Goal: Task Accomplishment & Management: Use online tool/utility

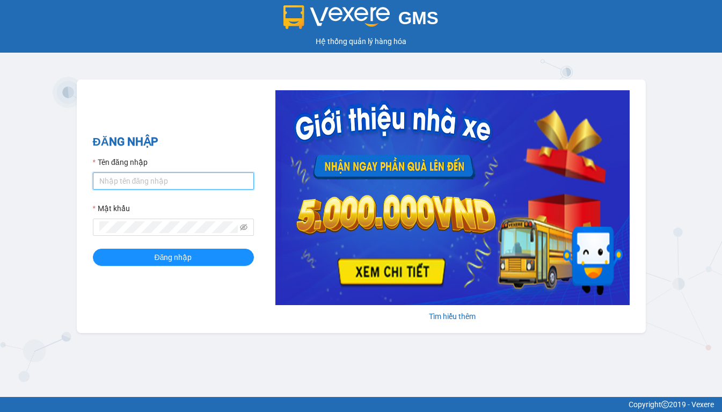
click at [165, 182] on input "Tên đăng nhập" at bounding box center [173, 180] width 161 height 17
type input "hien.phuchai"
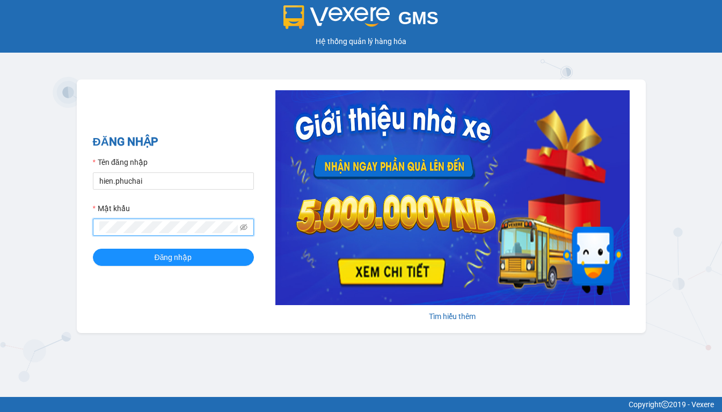
click at [93, 249] on button "Đăng nhập" at bounding box center [173, 257] width 161 height 17
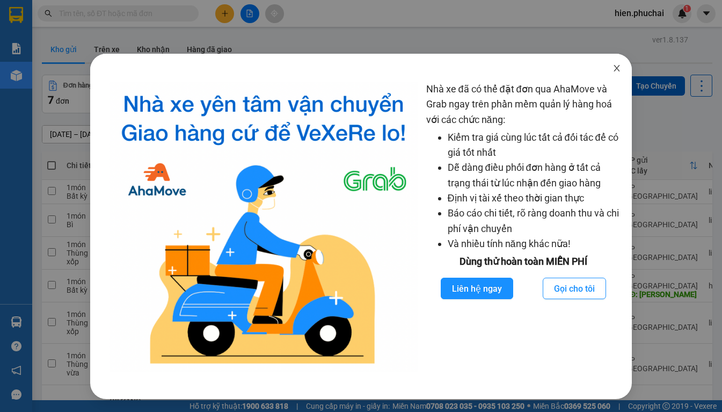
click at [616, 67] on icon "close" at bounding box center [617, 68] width 6 height 6
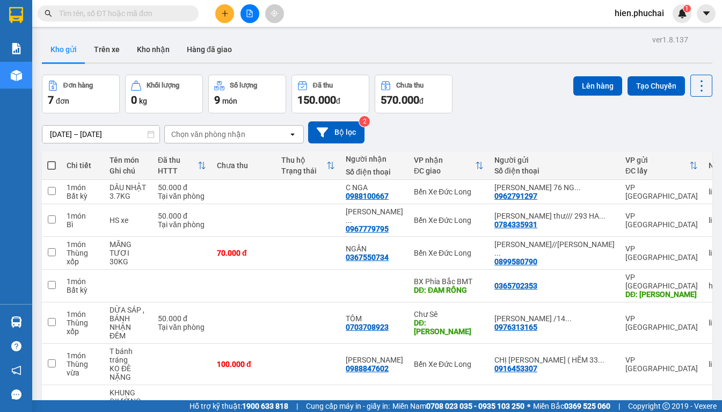
click at [497, 122] on div "12/08/2025 – 14/08/2025 Press the down arrow key to interact with the calendar …" at bounding box center [377, 132] width 671 height 22
click at [473, 121] on div "12/08/2025 – 14/08/2025 Press the down arrow key to interact with the calendar …" at bounding box center [377, 132] width 671 height 22
click at [515, 103] on div "Đơn hàng 7 đơn Khối lượng 0 kg Số lượng 9 món Đã thu 150.000 đ Chưa thu 570.000…" at bounding box center [377, 94] width 671 height 39
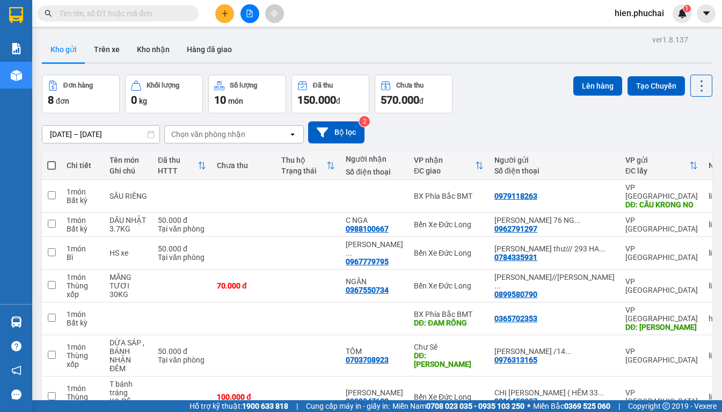
click at [525, 89] on div "Đơn hàng 8 đơn Khối lượng 0 kg Số lượng 10 món Đã thu 150.000 đ Chưa thu 570.00…" at bounding box center [377, 94] width 671 height 39
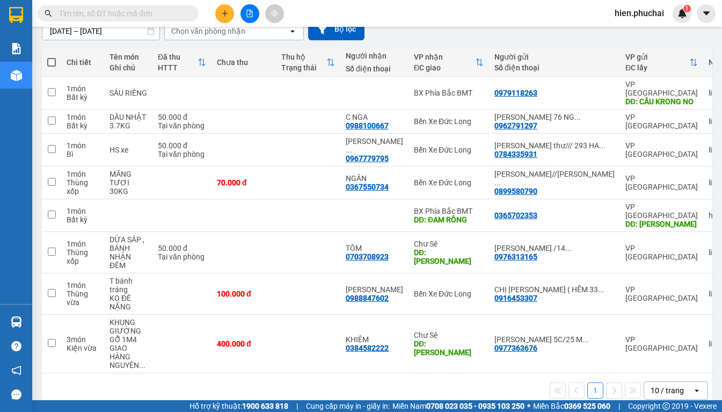
click at [377, 381] on div "1 10 / trang open" at bounding box center [377, 390] width 662 height 18
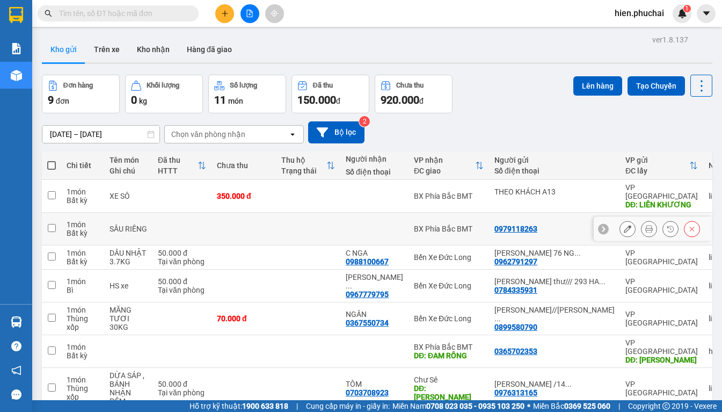
scroll to position [54, 0]
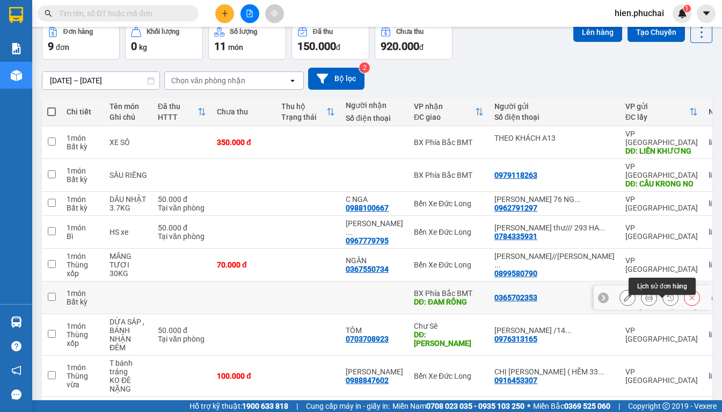
click at [667, 301] on icon at bounding box center [671, 298] width 8 height 8
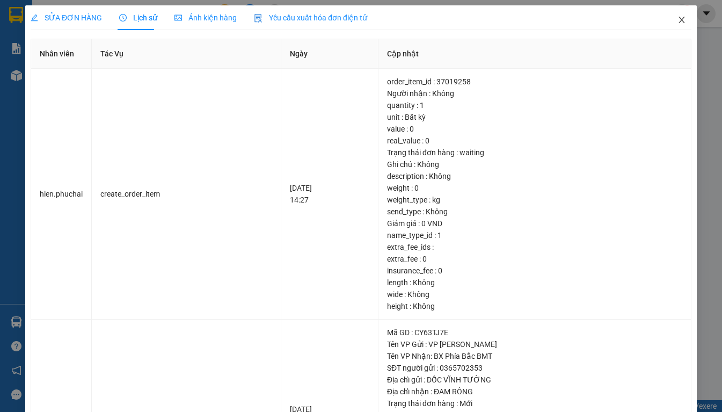
click at [678, 21] on icon "close" at bounding box center [682, 20] width 9 height 9
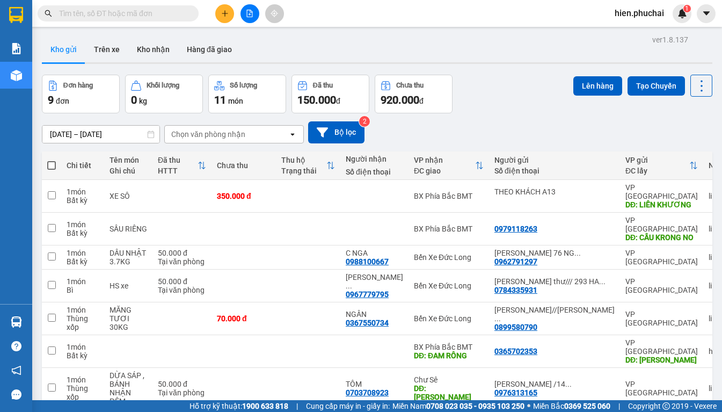
click at [519, 140] on div "[DATE] – [DATE] Press the down arrow key to interact with the calendar and sele…" at bounding box center [377, 132] width 671 height 22
click at [529, 93] on div "Đơn hàng 9 đơn Khối lượng 0 kg Số lượng 11 món Đã thu 150.000 đ Chưa thu 920.00…" at bounding box center [377, 94] width 671 height 39
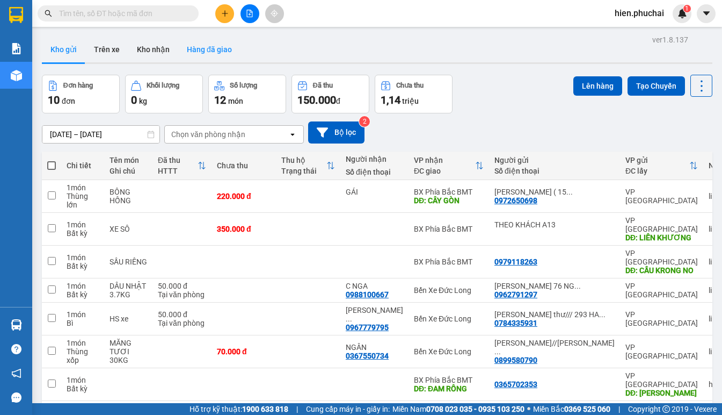
click at [196, 47] on button "Hàng đã giao" at bounding box center [209, 50] width 62 height 26
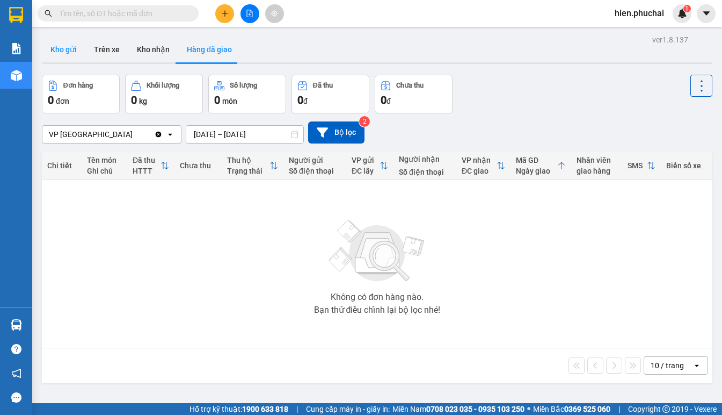
click at [74, 51] on button "Kho gửi" at bounding box center [63, 50] width 43 height 26
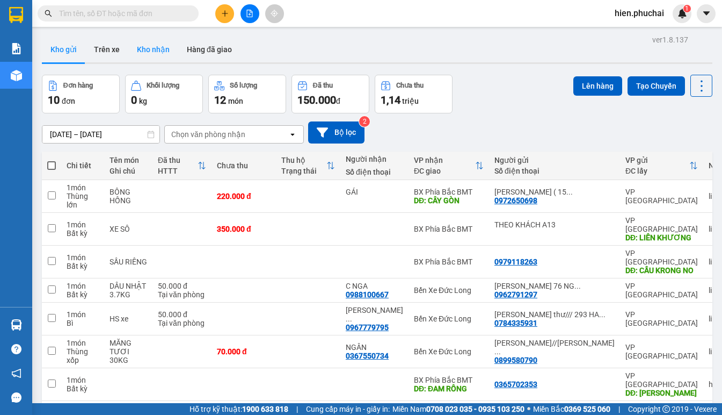
click at [150, 52] on button "Kho nhận" at bounding box center [153, 50] width 50 height 26
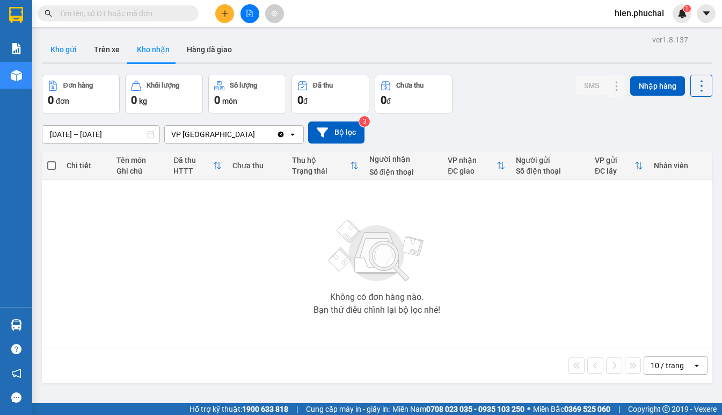
click at [71, 54] on button "Kho gửi" at bounding box center [63, 50] width 43 height 26
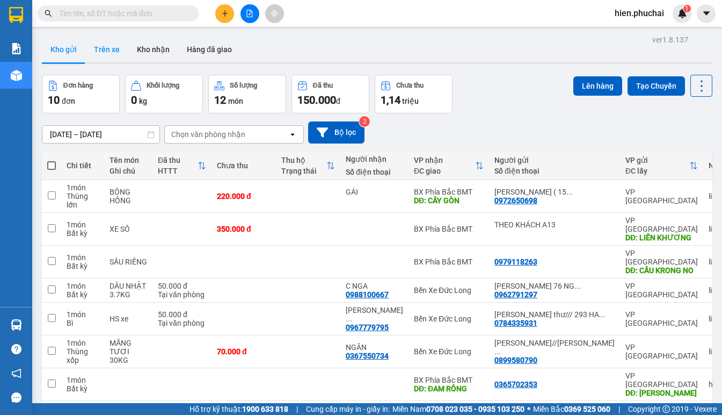
click at [94, 49] on button "Trên xe" at bounding box center [106, 50] width 43 height 26
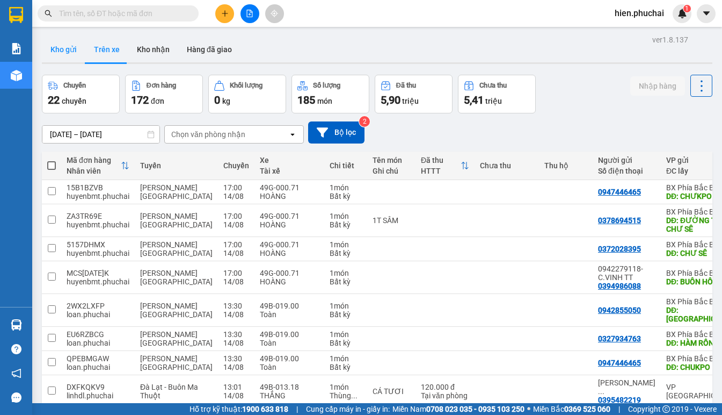
click at [62, 52] on button "Kho gửi" at bounding box center [63, 50] width 43 height 26
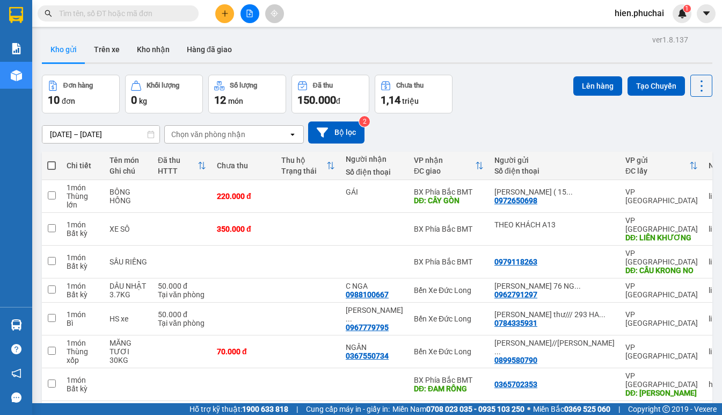
scroll to position [107, 0]
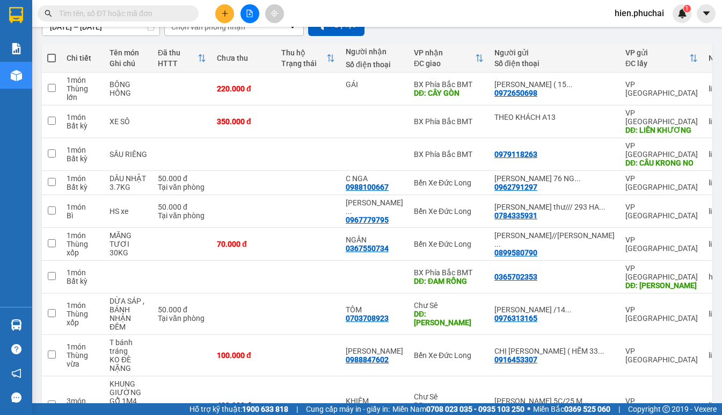
click at [51, 56] on span at bounding box center [51, 58] width 9 height 9
click at [52, 53] on input "checkbox" at bounding box center [52, 53] width 0 height 0
checkbox input "true"
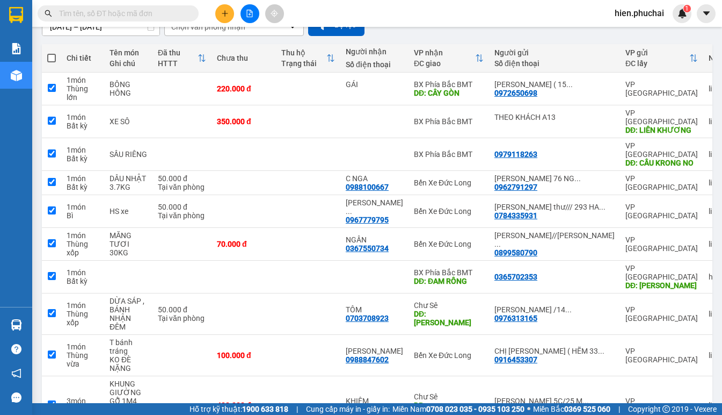
checkbox input "true"
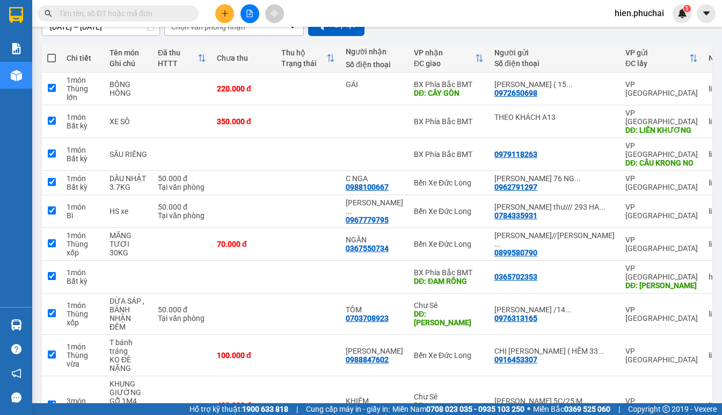
checkbox input "true"
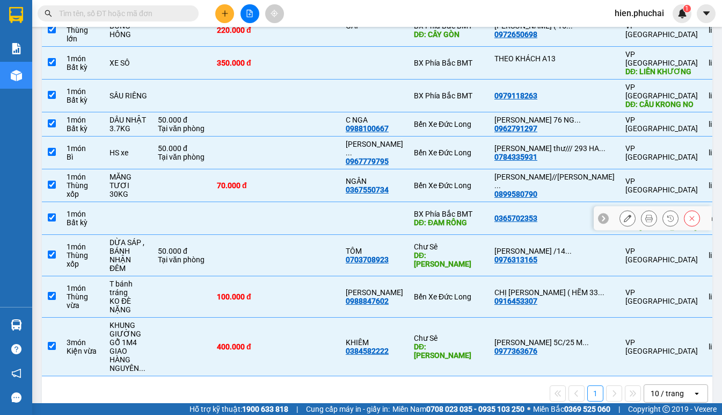
scroll to position [0, 0]
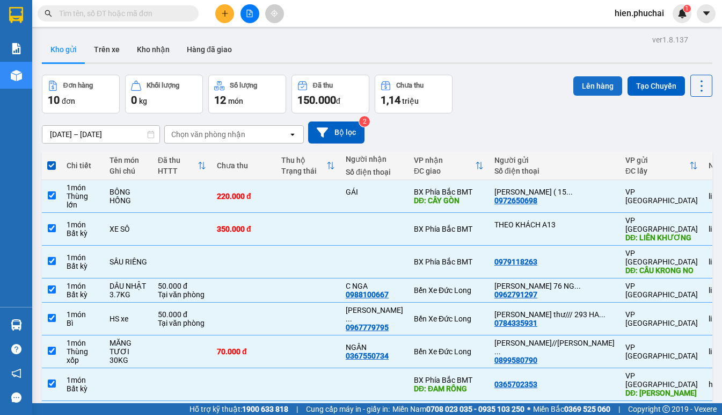
click at [583, 83] on button "Lên hàng" at bounding box center [598, 85] width 49 height 19
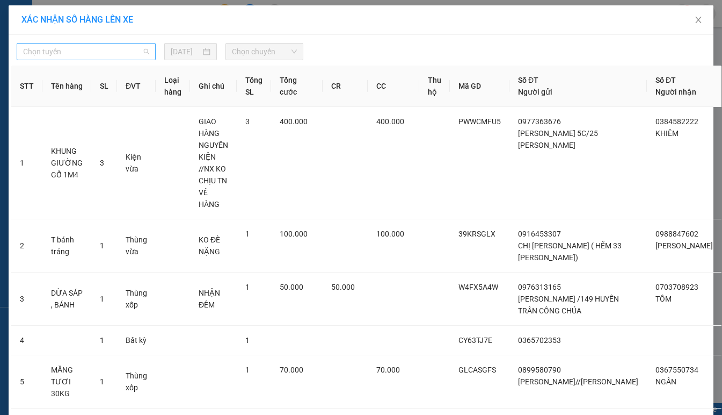
click at [113, 55] on span "Chọn tuyến" at bounding box center [86, 51] width 126 height 16
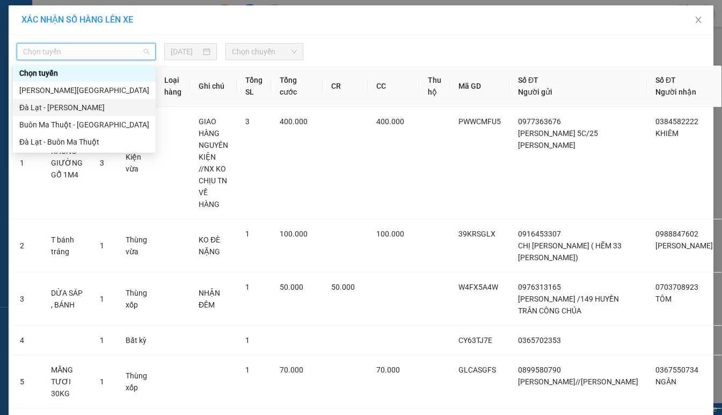
click at [74, 110] on div "Đà Lạt - Gia Lai" at bounding box center [84, 107] width 130 height 12
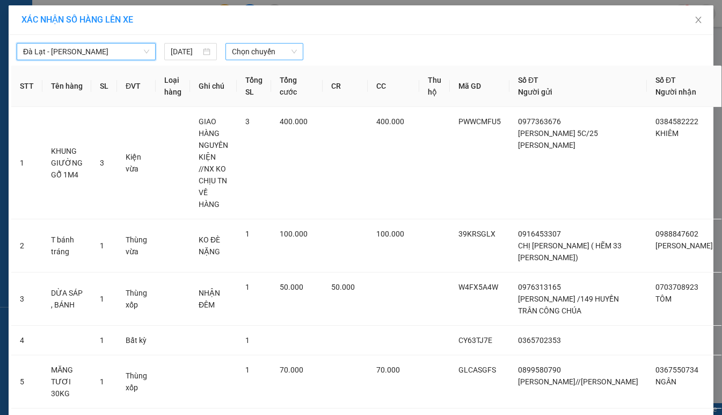
click at [281, 53] on span "Chọn chuyến" at bounding box center [264, 51] width 64 height 16
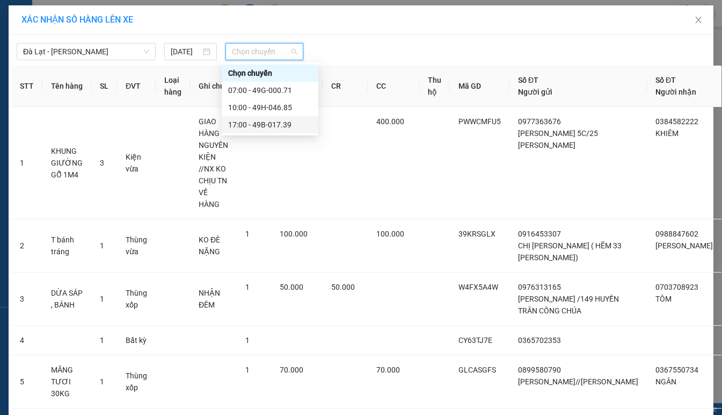
click at [256, 127] on div "17:00 - 49B-017.39" at bounding box center [270, 125] width 84 height 12
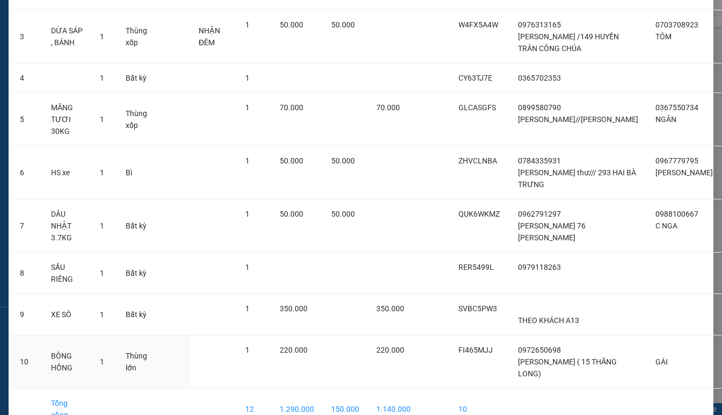
scroll to position [297, 0]
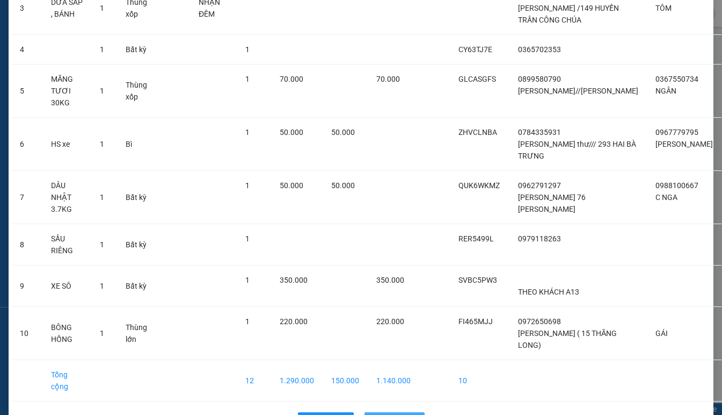
click at [400, 414] on span "Lên hàng" at bounding box center [400, 421] width 31 height 12
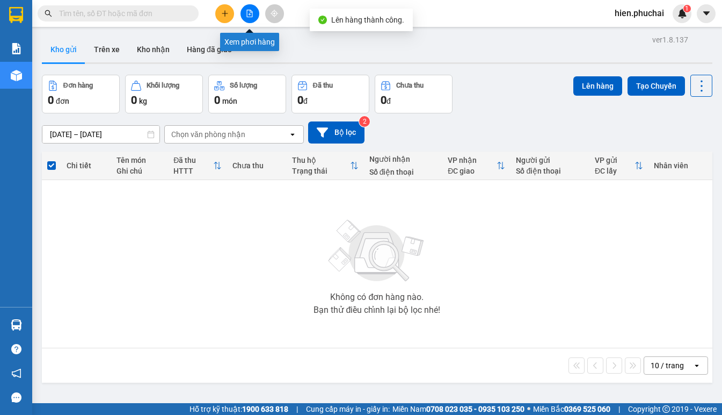
click at [246, 10] on icon "file-add" at bounding box center [250, 14] width 8 height 8
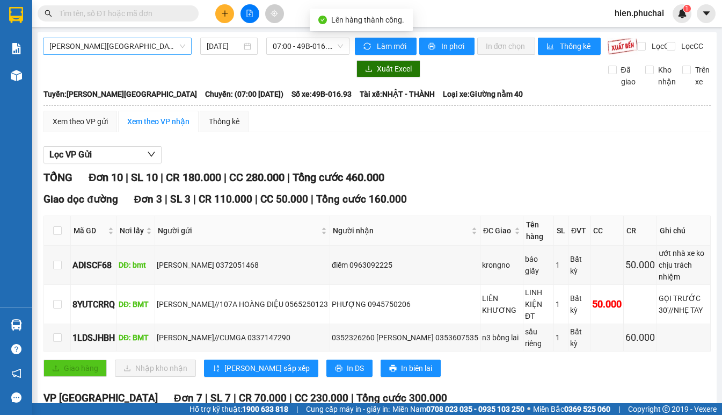
click at [142, 44] on span "Gia Lai - Đà Lạt" at bounding box center [117, 46] width 136 height 16
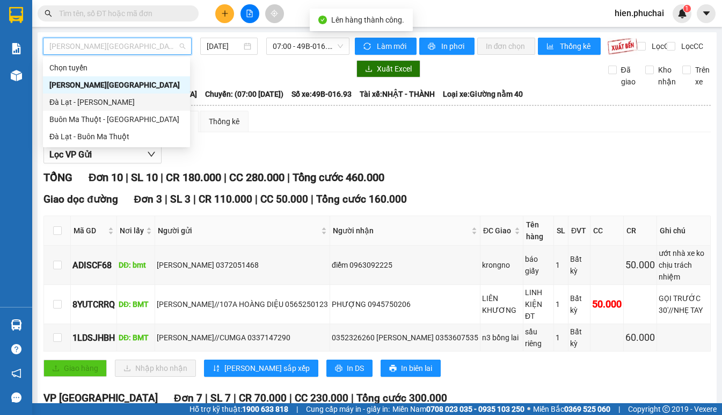
click at [112, 101] on div "Đà Lạt - Gia Lai" at bounding box center [116, 102] width 134 height 12
type input "14/08/2025"
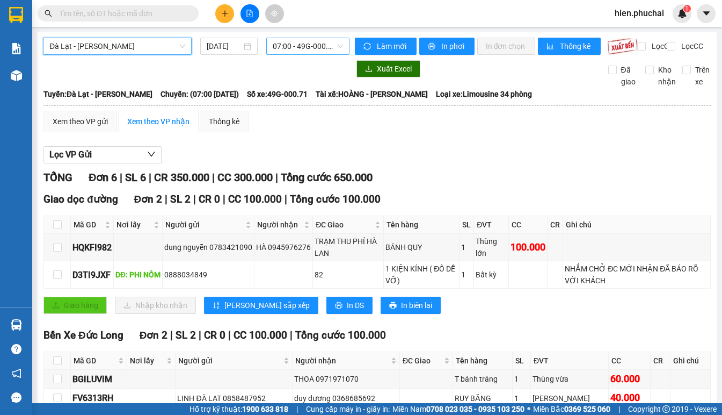
click at [321, 48] on span "07:00 - 49G-000.71" at bounding box center [308, 46] width 70 height 16
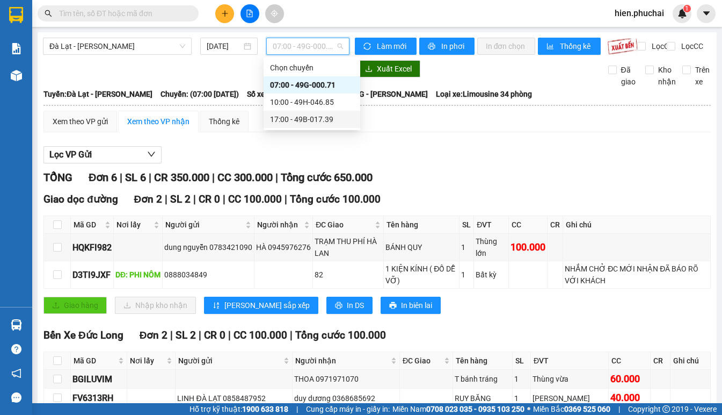
click at [314, 120] on div "17:00 - 49B-017.39" at bounding box center [312, 119] width 84 height 12
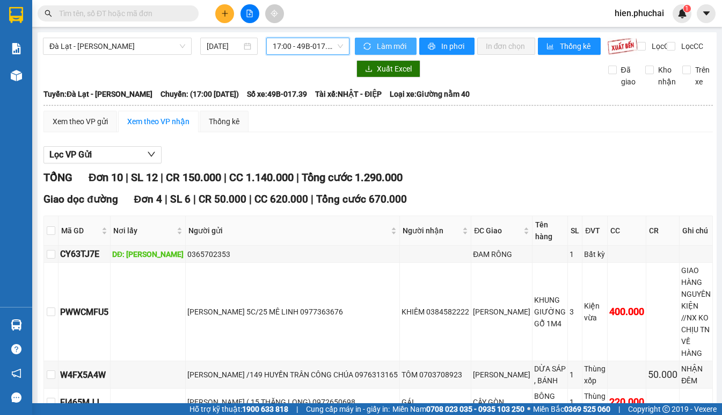
click at [377, 47] on span "Làm mới" at bounding box center [392, 46] width 31 height 12
click at [441, 46] on span "In phơi" at bounding box center [453, 46] width 25 height 12
click at [397, 47] on span "Làm mới" at bounding box center [392, 46] width 31 height 12
click at [431, 46] on span "printer" at bounding box center [432, 46] width 9 height 9
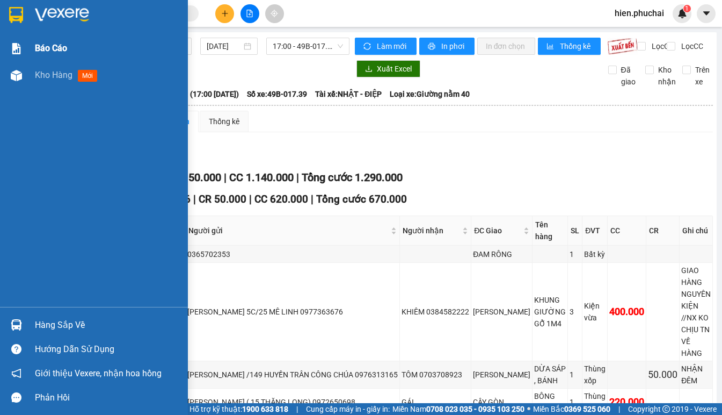
click at [20, 75] on img at bounding box center [16, 75] width 11 height 11
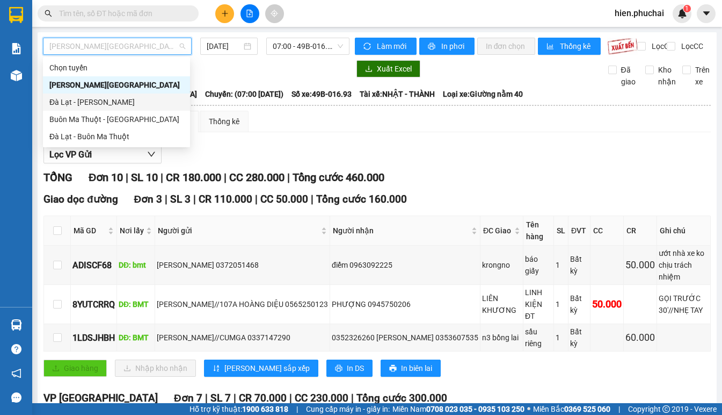
drag, startPoint x: 113, startPoint y: 103, endPoint x: 156, endPoint y: 84, distance: 46.9
click at [112, 103] on div "Đà Lạt - Gia Lai" at bounding box center [116, 102] width 134 height 12
type input "[DATE]"
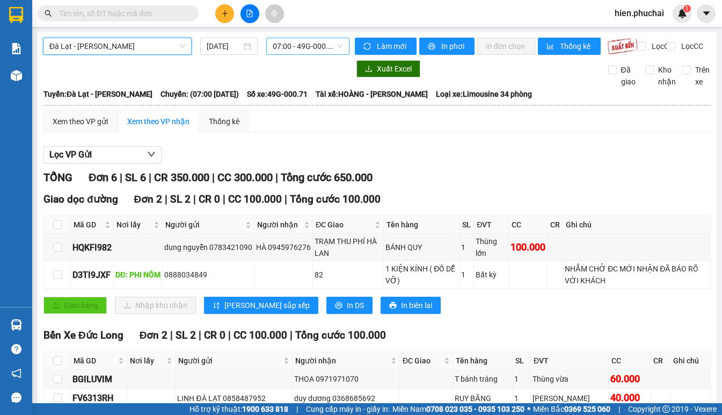
click at [320, 47] on span "07:00 - 49G-000.71" at bounding box center [308, 46] width 70 height 16
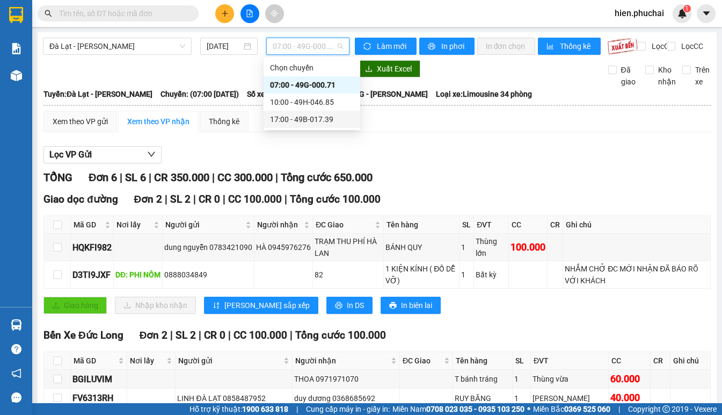
click at [301, 117] on div "17:00 - 49B-017.39" at bounding box center [312, 119] width 84 height 12
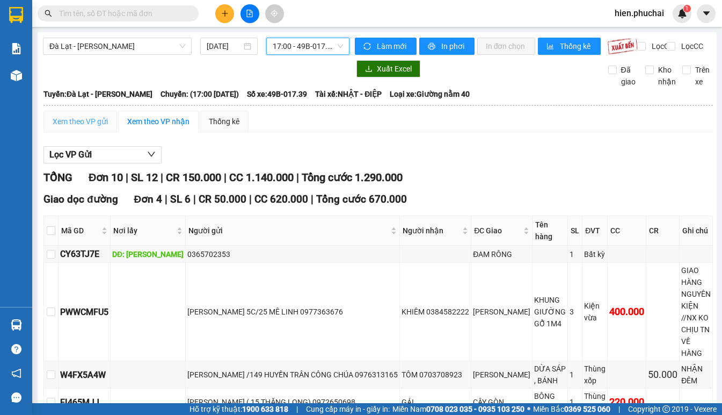
click at [108, 132] on div "Xem theo VP gửi" at bounding box center [80, 121] width 74 height 21
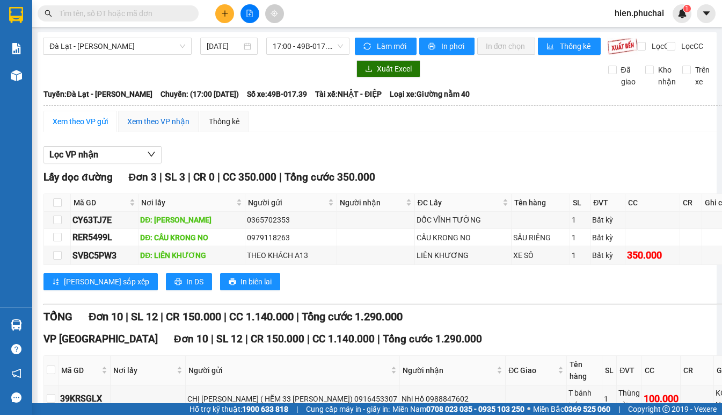
click at [142, 127] on div "Xem theo VP nhận" at bounding box center [158, 121] width 62 height 12
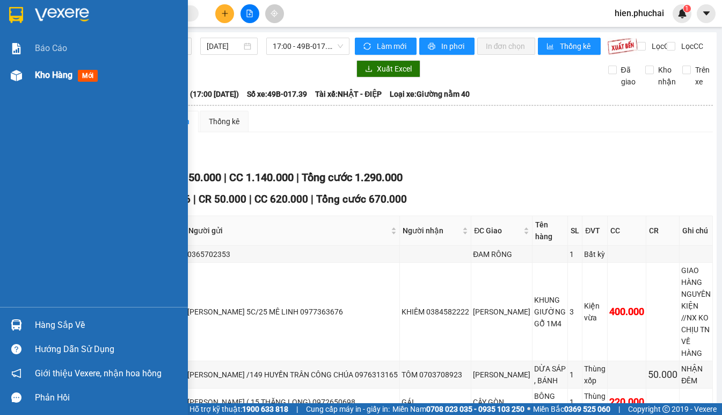
click at [28, 75] on div "Kho hàng mới" at bounding box center [94, 75] width 188 height 27
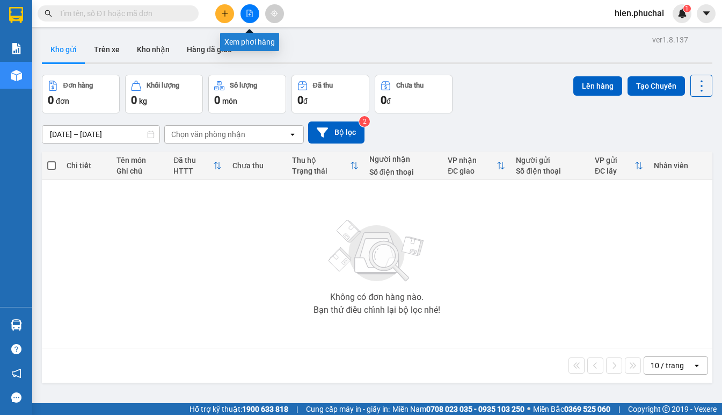
click at [250, 11] on icon "file-add" at bounding box center [250, 14] width 6 height 8
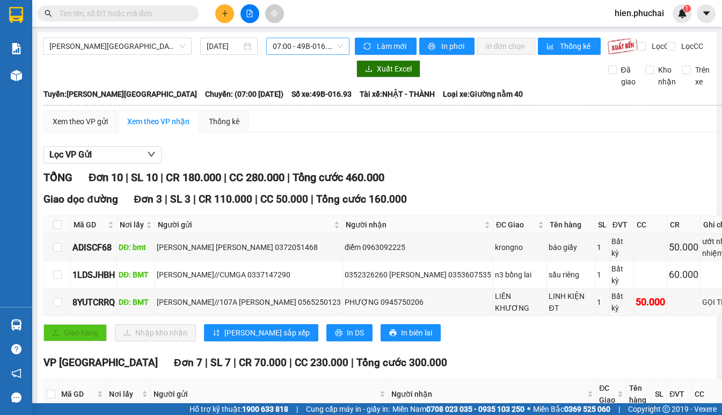
drag, startPoint x: 289, startPoint y: 47, endPoint x: 303, endPoint y: 56, distance: 16.7
click at [289, 48] on span "07:00 - 49B-016.93" at bounding box center [308, 46] width 70 height 16
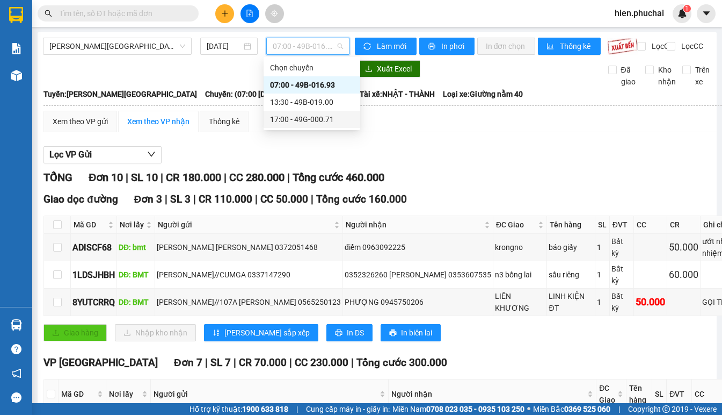
drag, startPoint x: 303, startPoint y: 119, endPoint x: 367, endPoint y: 71, distance: 79.5
click at [303, 118] on div "17:00 - 49G-000.71" at bounding box center [312, 119] width 84 height 12
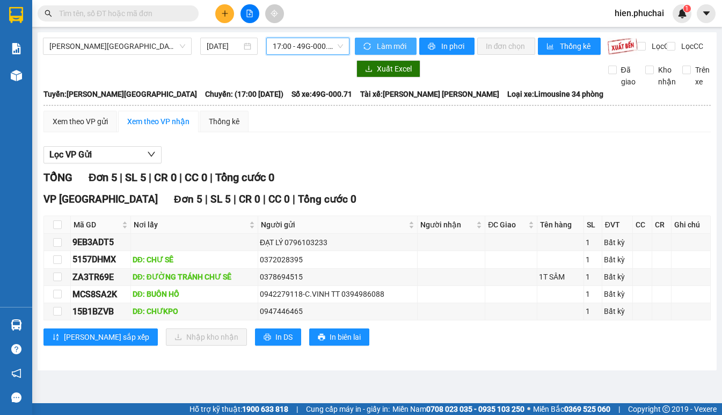
click at [380, 46] on span "Làm mới" at bounding box center [392, 46] width 31 height 12
click at [380, 45] on span "Làm mới" at bounding box center [392, 46] width 31 height 12
click at [442, 39] on button "In phơi" at bounding box center [446, 46] width 55 height 17
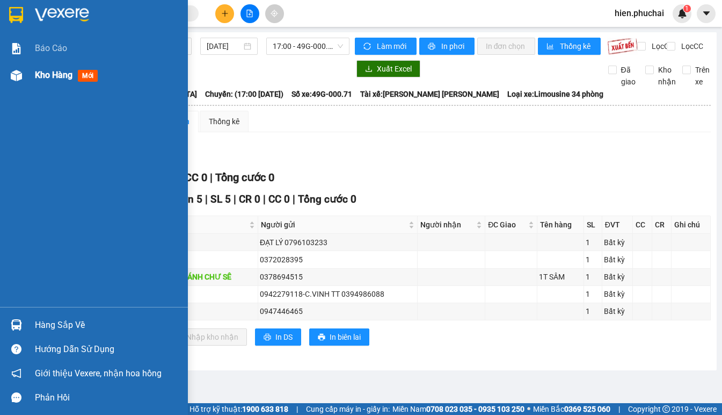
click at [37, 68] on div "Kho hàng mới" at bounding box center [68, 74] width 67 height 13
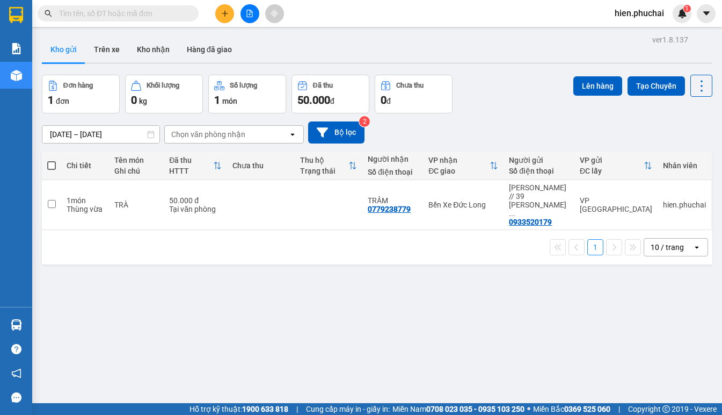
click at [637, 14] on span "hien.phuchai" at bounding box center [639, 12] width 67 height 13
click at [628, 32] on span "Đăng xuất" at bounding box center [645, 33] width 45 height 12
